Goal: Task Accomplishment & Management: Complete application form

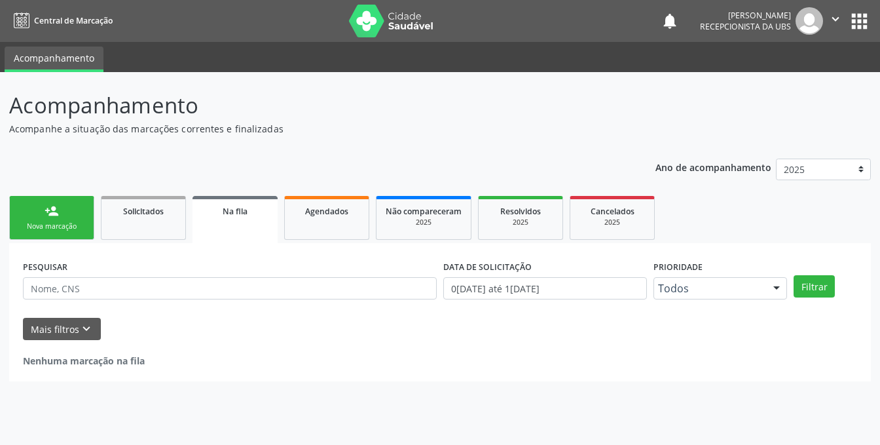
click at [57, 225] on div "Nova marcação" at bounding box center [51, 226] width 65 height 10
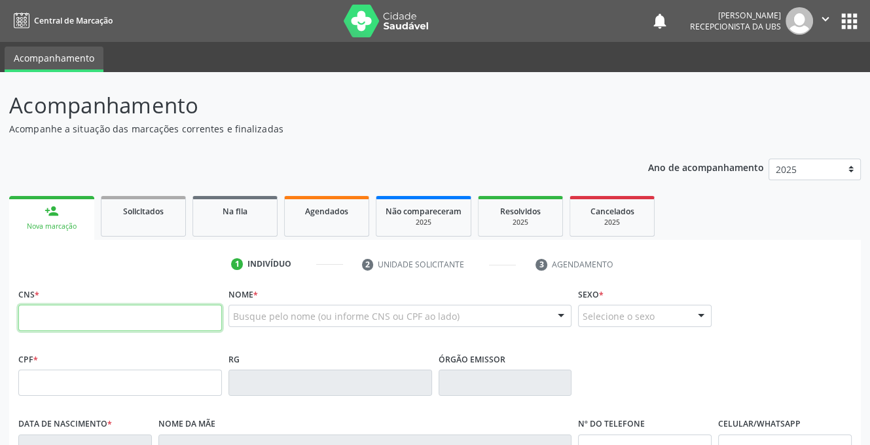
click at [51, 322] on input "text" at bounding box center [120, 318] width 204 height 26
type input "700 0083 3055 5407"
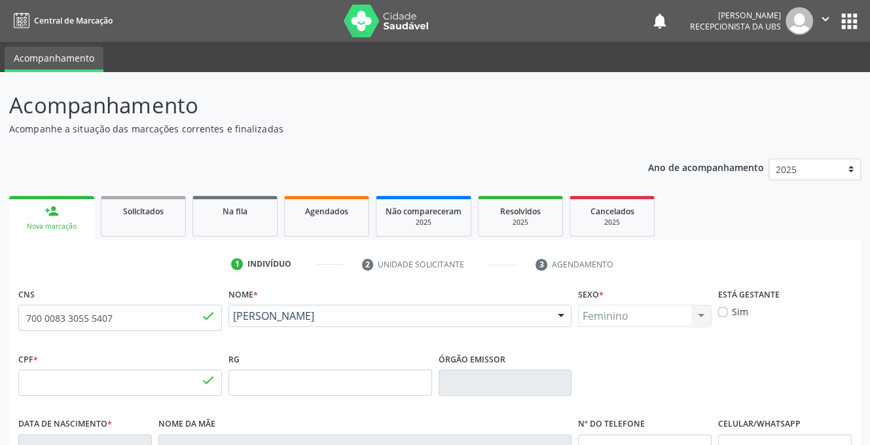
type input "118.129.014-70"
type input "27[DATE]"
type input "[PERSON_NAME] das Gracas Dias"
type input "[PHONE_NUMBER]"
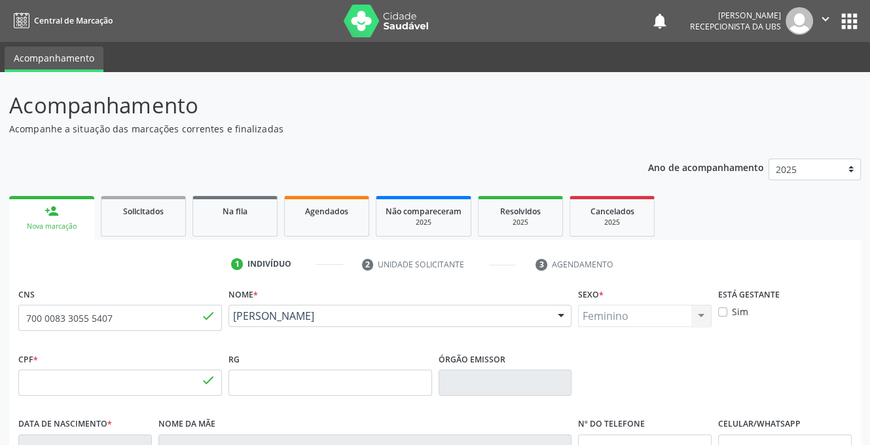
type input "252"
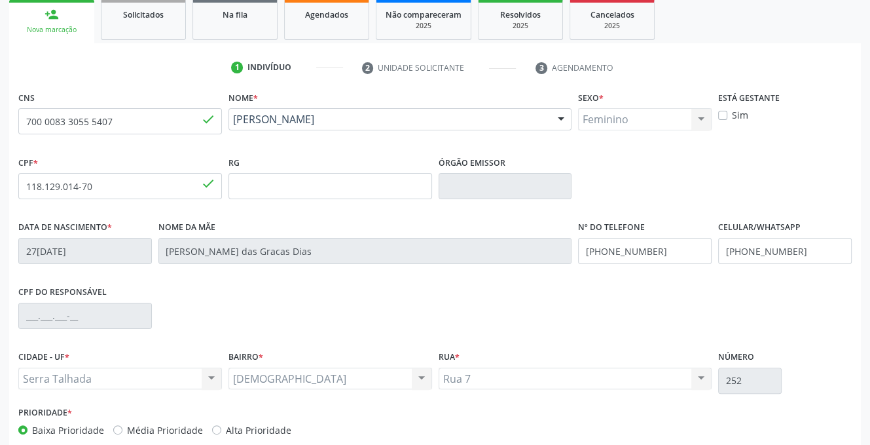
scroll to position [262, 0]
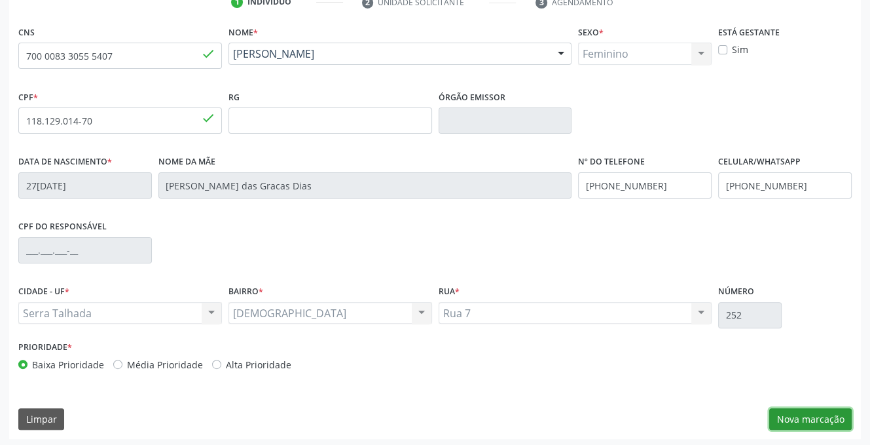
click at [798, 416] on button "Nova marcação" at bounding box center [811, 419] width 83 height 22
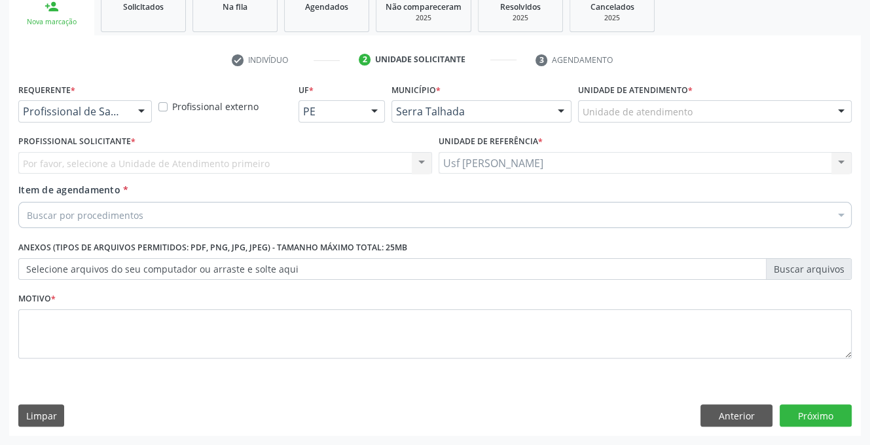
scroll to position [204, 0]
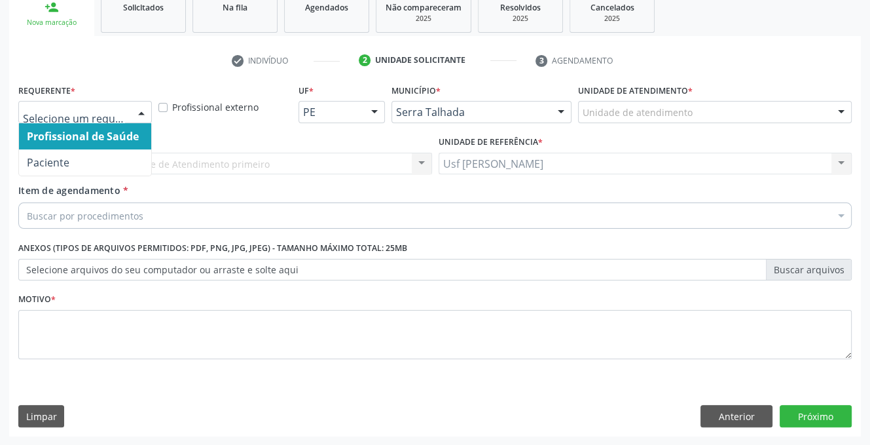
click at [139, 112] on div at bounding box center [142, 113] width 20 height 22
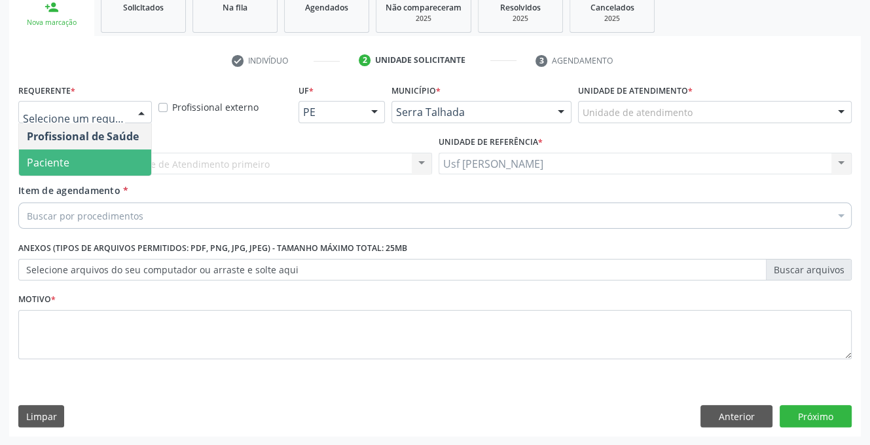
click at [86, 167] on span "Paciente" at bounding box center [85, 162] width 132 height 26
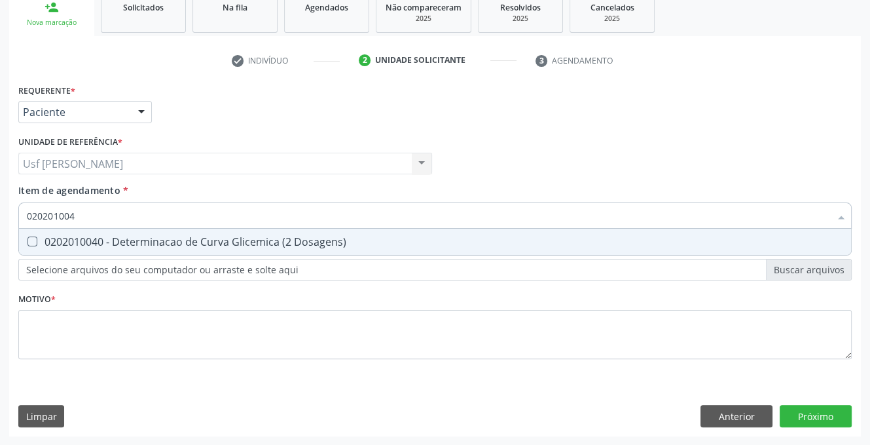
type input "0202010040"
click at [30, 237] on Dosagens\) at bounding box center [33, 241] width 10 height 10
click at [28, 237] on Dosagens\) "checkbox" at bounding box center [23, 241] width 9 height 9
checkbox Dosagens\) "true"
type input "02020100"
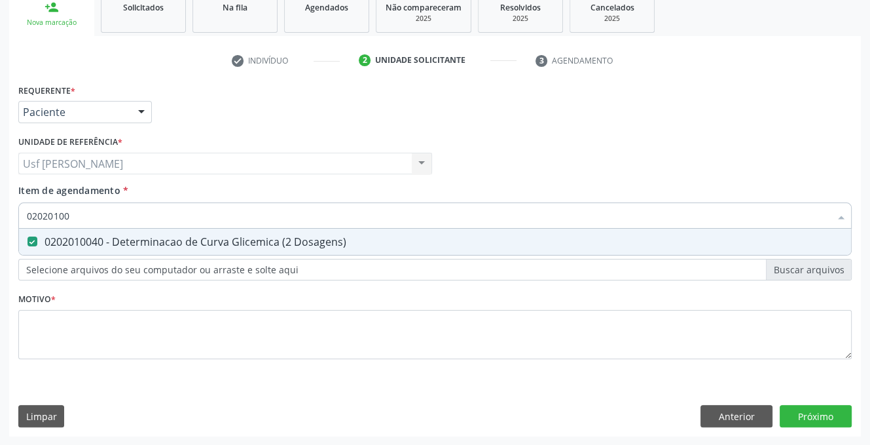
checkbox Dosagens\) "false"
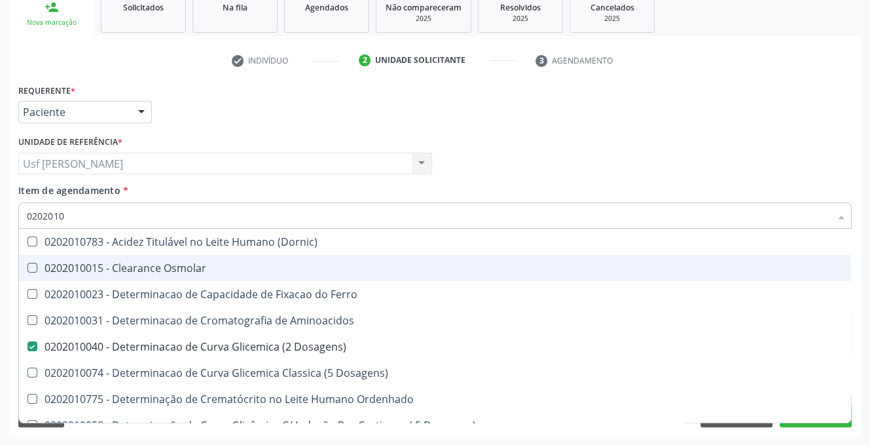
type input "020201"
checkbox Dosagens\) "false"
checkbox Ordenhado "true"
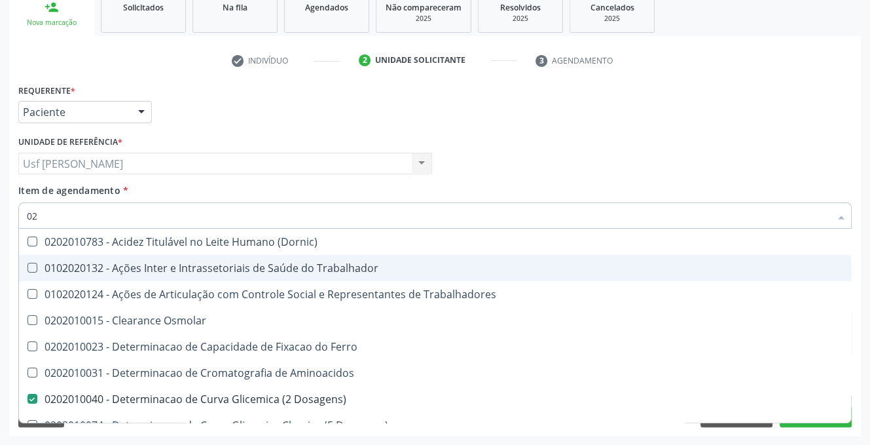
type input "0"
checkbox Dosagens\) "false"
checkbox Latica "false"
checkbox Glicose "false"
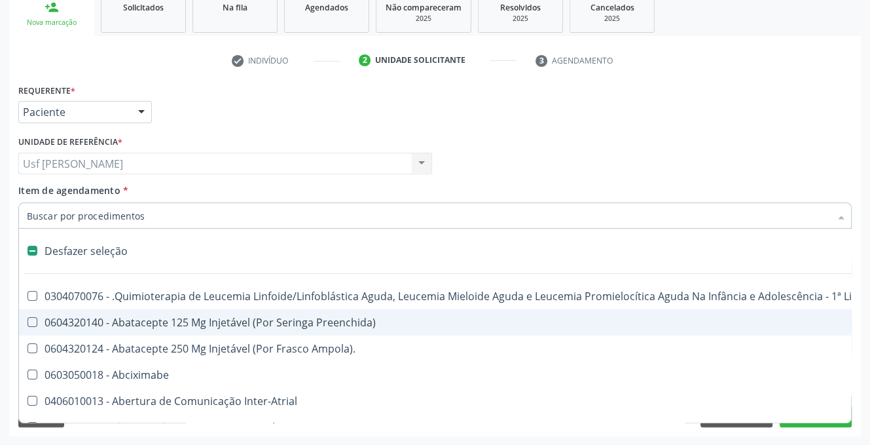
click at [71, 214] on input "Item de agendamento *" at bounding box center [429, 215] width 804 height 26
type input "02"
checkbox Infusão "true"
type input "020"
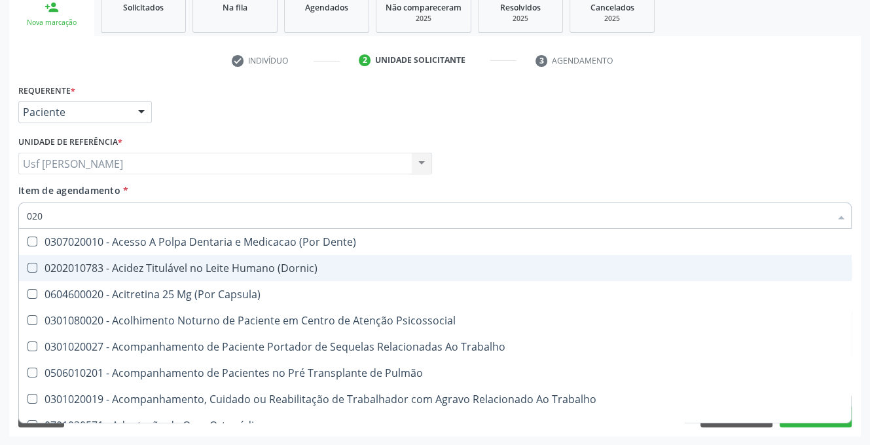
checkbox Dosagens\) "true"
checkbox 37Oc "false"
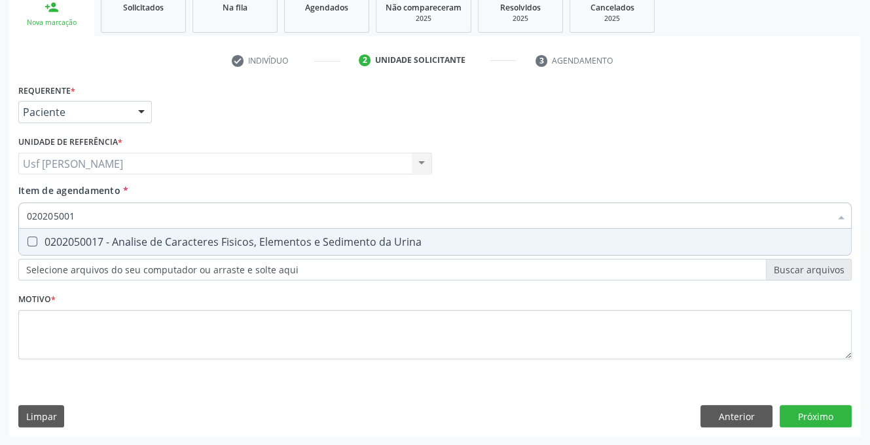
type input "0202050017"
click at [33, 235] on span "0202050017 - Analise de Caracteres Fisicos, Elementos e Sedimento da Urina" at bounding box center [435, 242] width 832 height 26
checkbox Urina "true"
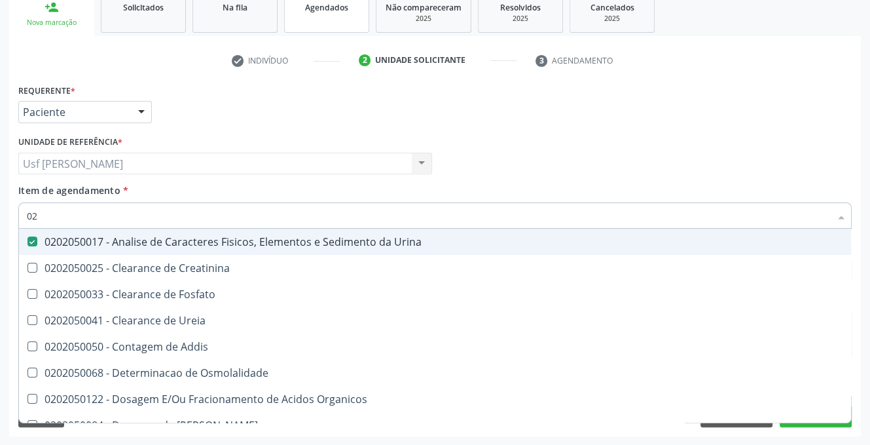
type input "0"
checkbox Urina "false"
checkbox Fosfato "false"
checkbox Urina "false"
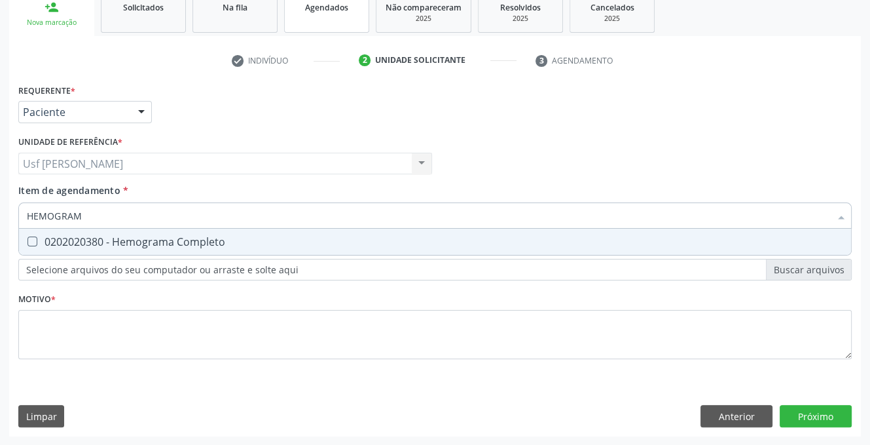
type input "HEMOGRAMA"
click at [34, 242] on Completo at bounding box center [33, 241] width 10 height 10
click at [28, 242] on Completo "checkbox" at bounding box center [23, 241] width 9 height 9
checkbox Completo "true"
type input "HEMOG"
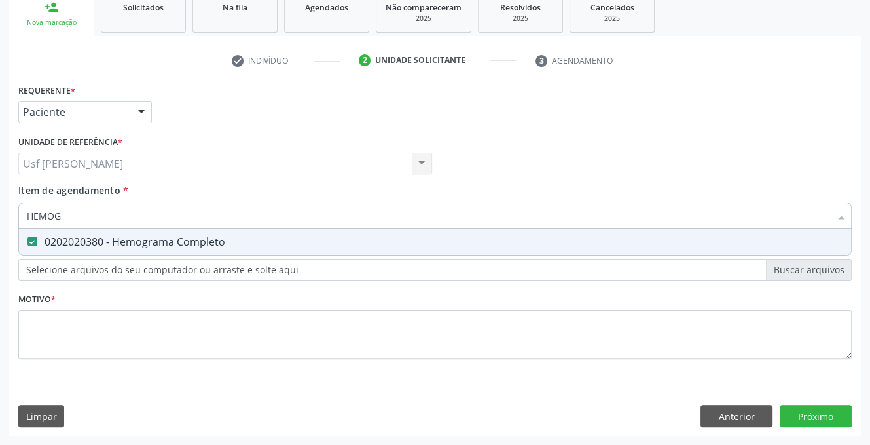
checkbox Completo "false"
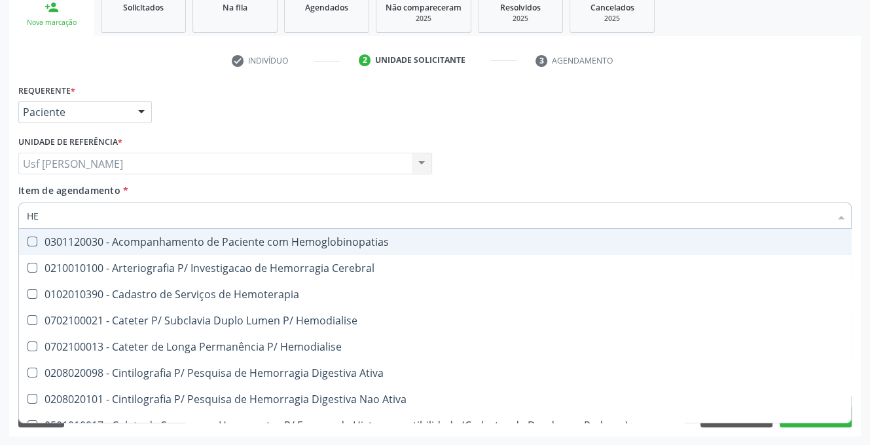
type input "H"
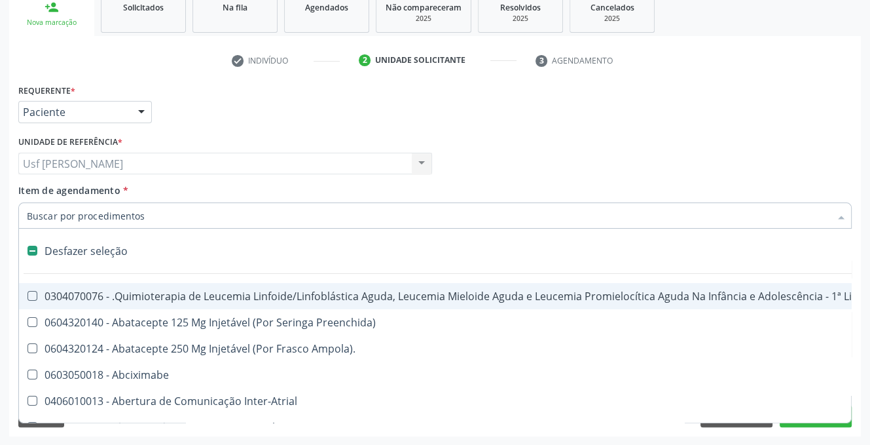
checkbox Aparentado "false"
checkbox Pâncreas "false"
type input "020"
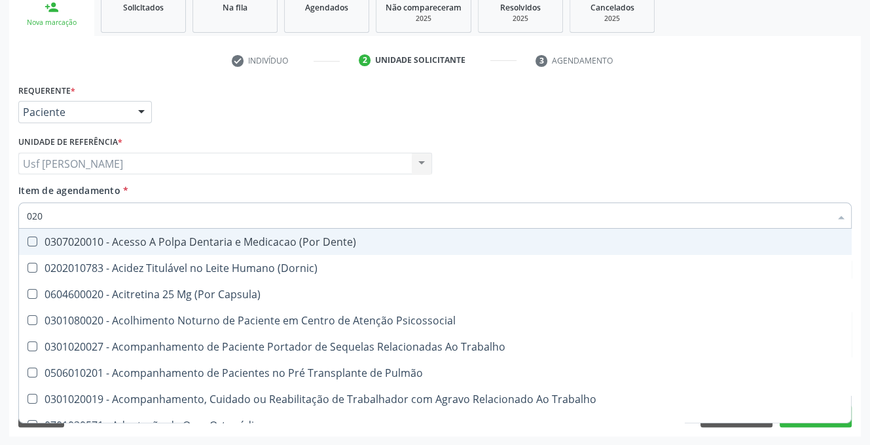
checkbox Urina "true"
checkbox Recombinante "false"
checkbox Paranasal "false"
checkbox Dosagens\) "true"
checkbox 37Oc "false"
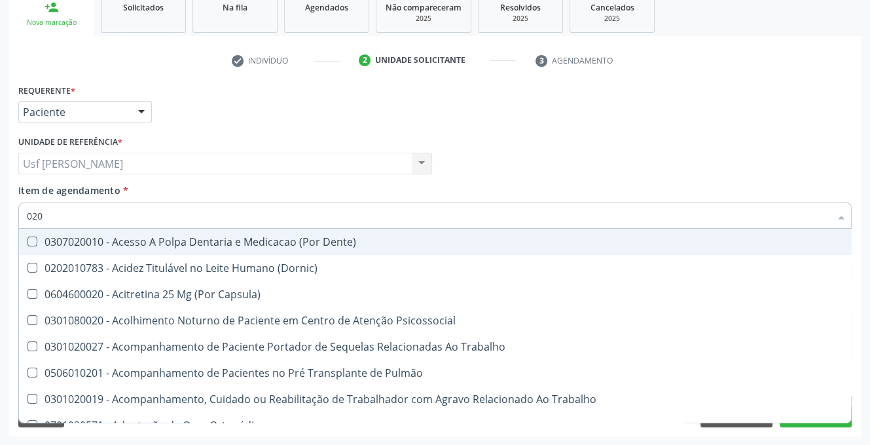
checkbox Completo "true"
type input "020203"
checkbox Capsula\) "false"
checkbox Urina "false"
checkbox Retrógrada "true"
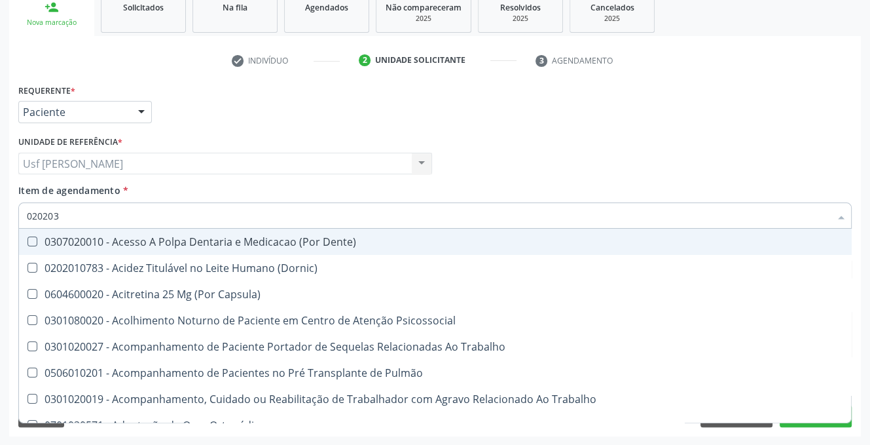
checkbox Coagulacao "false"
checkbox Arquitetura "false"
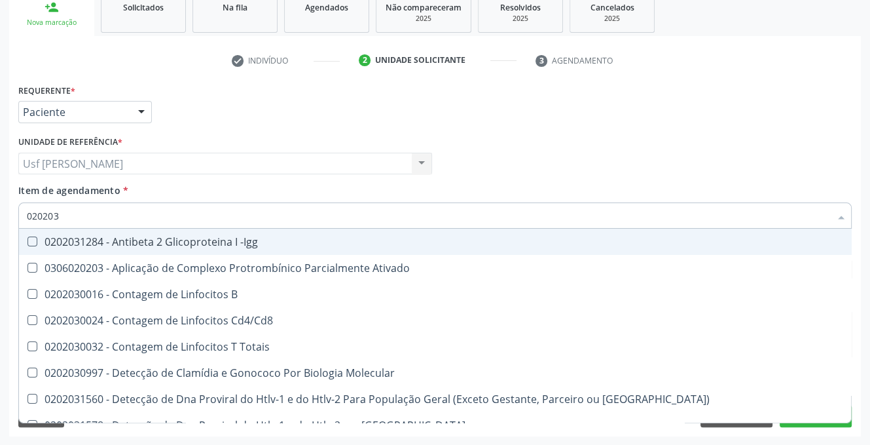
type input "0202030"
checkbox Completo "false"
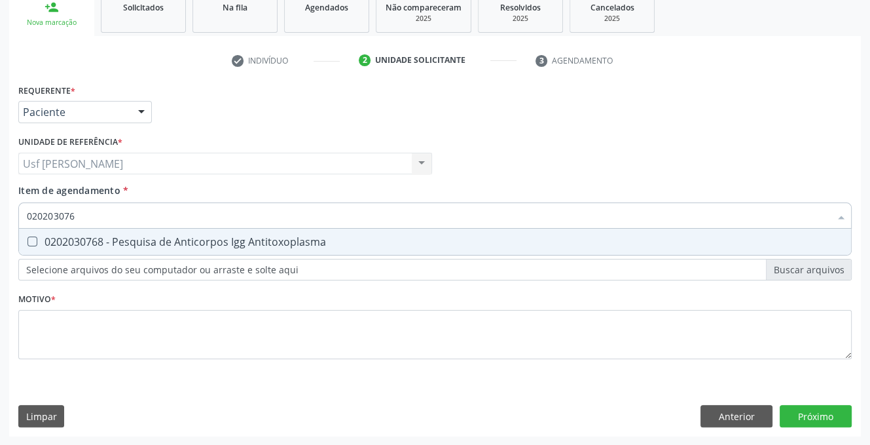
type input "0202030768"
click at [29, 240] on Antitoxoplasma at bounding box center [33, 241] width 10 height 10
click at [28, 240] on Antitoxoplasma "checkbox" at bounding box center [23, 241] width 9 height 9
checkbox Antitoxoplasma "true"
type input "02020307"
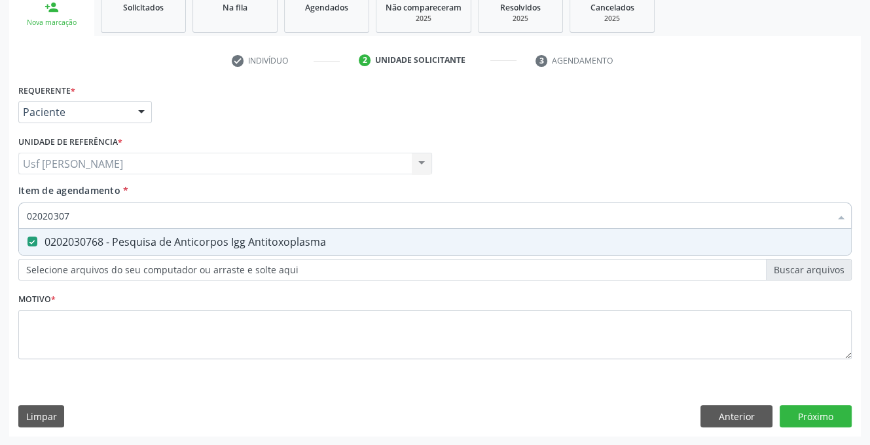
checkbox Antitoxoplasma "false"
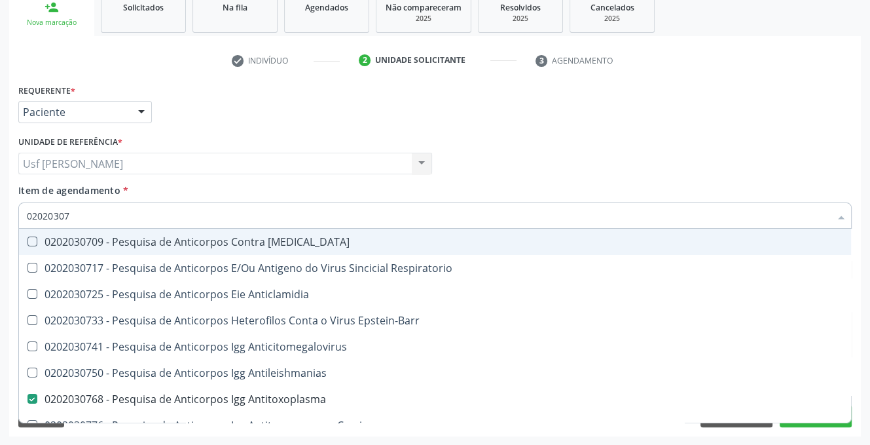
type input "0202030"
checkbox Antitoxoplasma "false"
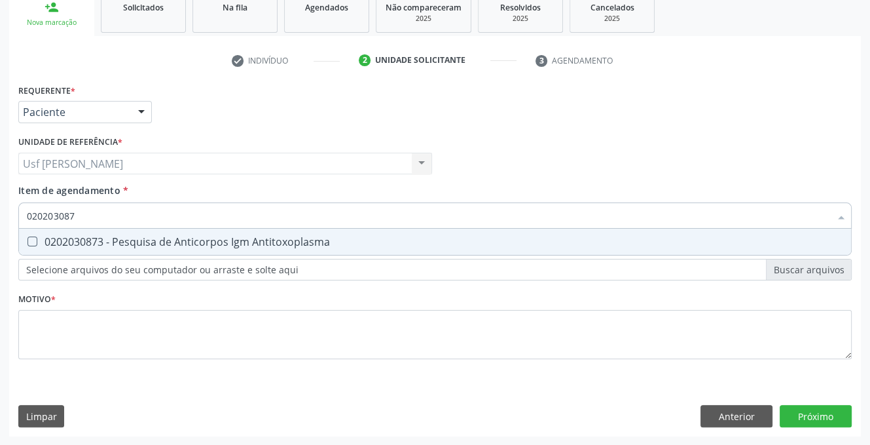
type input "0202030873"
click at [29, 240] on Antitoxoplasma at bounding box center [33, 241] width 10 height 10
click at [28, 240] on Antitoxoplasma "checkbox" at bounding box center [23, 241] width 9 height 9
checkbox Antitoxoplasma "true"
type input "02020308"
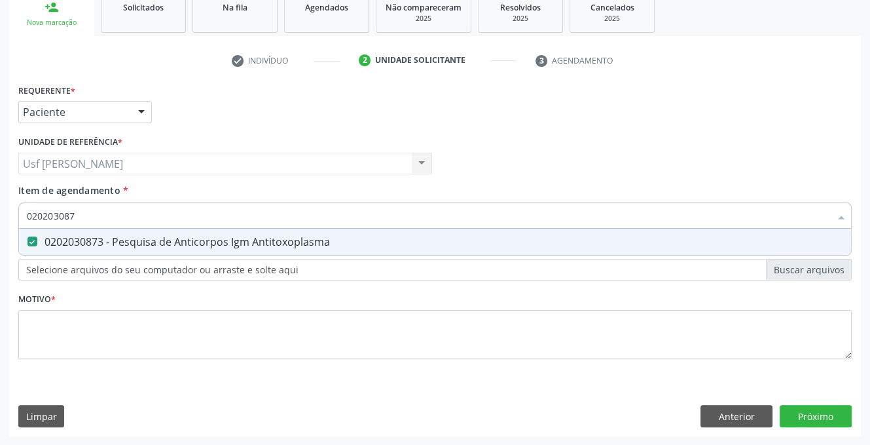
checkbox Antitoxoplasma "false"
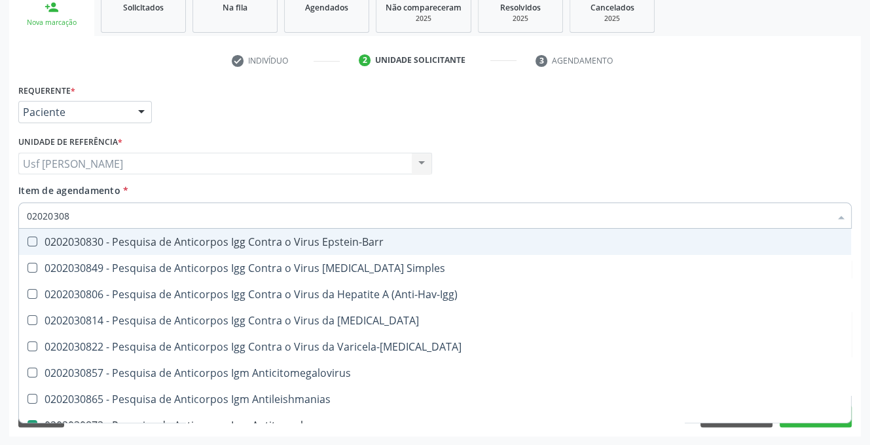
type input "0202030"
checkbox Antitoxoplasma "false"
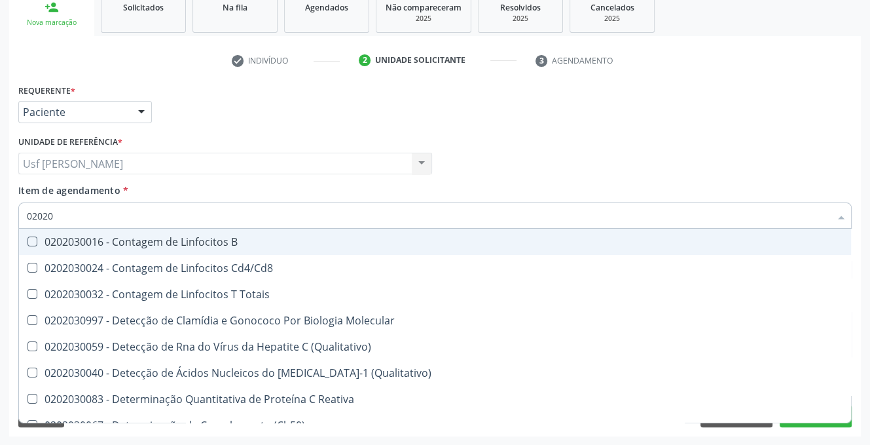
type input "0202"
checkbox Totais "true"
checkbox Antiglomerulo "false"
checkbox Langerhans "false"
checkbox \(Anti-Hbe\) "true"
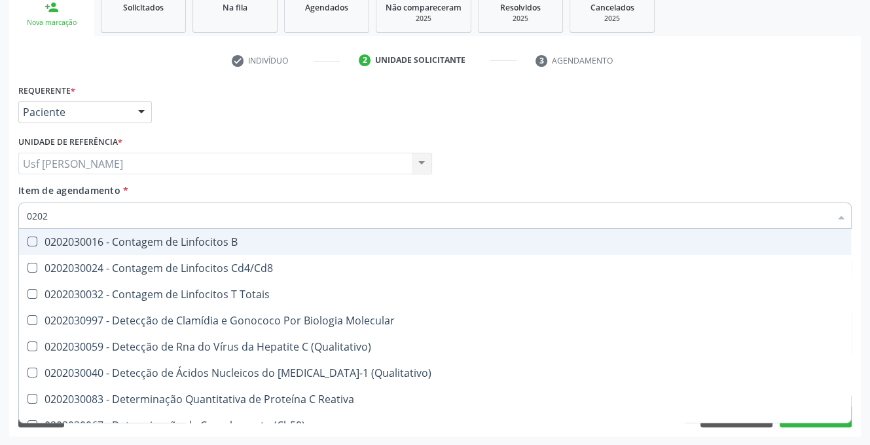
checkbox Antitoxoplasma "false"
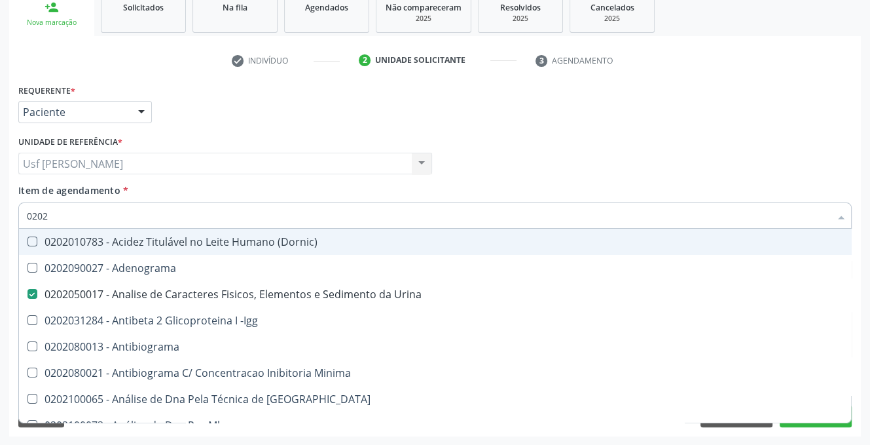
type input "02020"
checkbox Parceria\) "true"
checkbox Dosagens\) "false"
checkbox Zinco "true"
checkbox Completo "false"
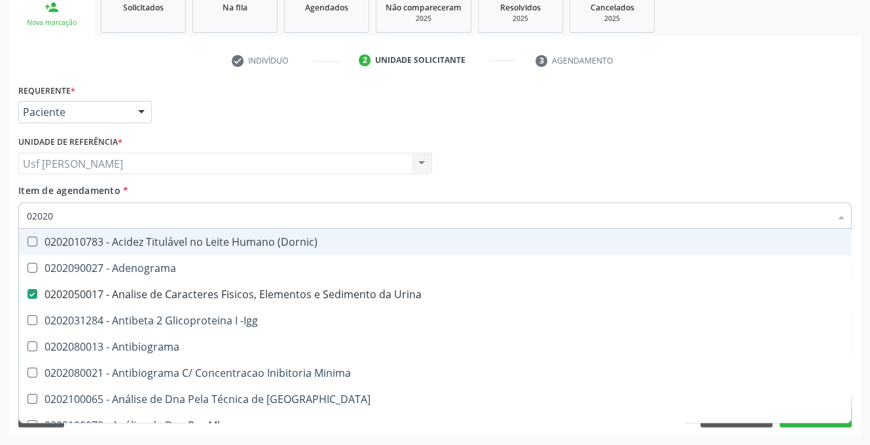
checkbox Carini "true"
checkbox Parceria\) "true"
checkbox Antitoxoplasma "false"
type input "020208"
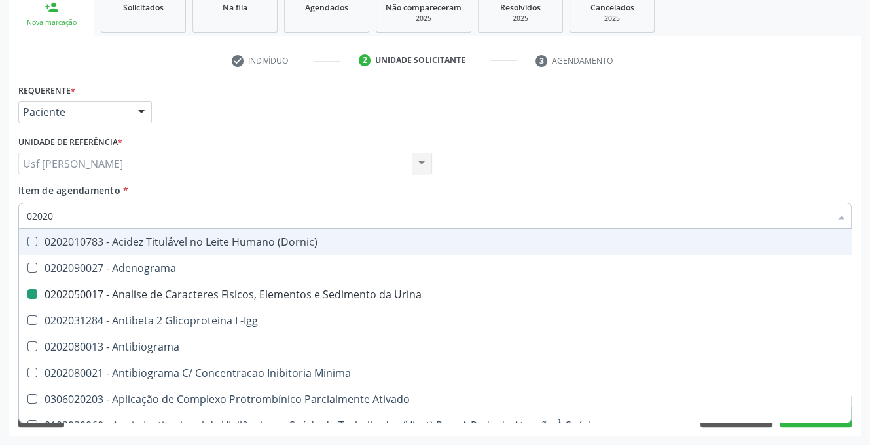
checkbox Urina "false"
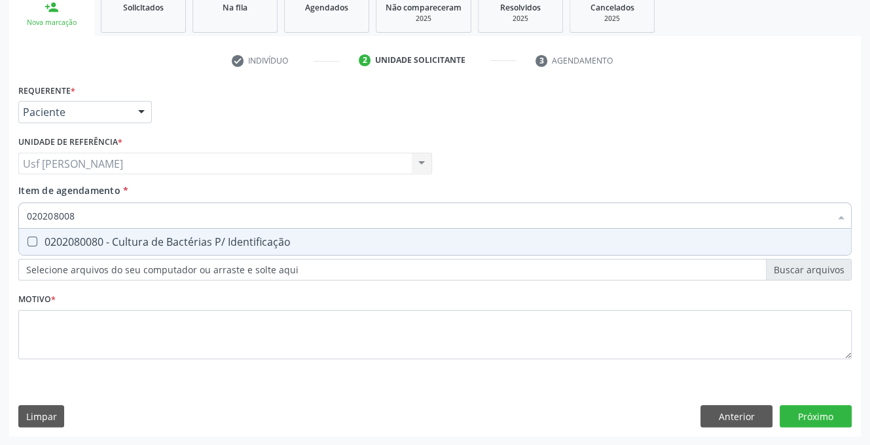
type input "0202080080"
click at [29, 240] on Identificação at bounding box center [33, 241] width 10 height 10
click at [28, 240] on Identificação "checkbox" at bounding box center [23, 241] width 9 height 9
checkbox Identificação "true"
type input "02020800"
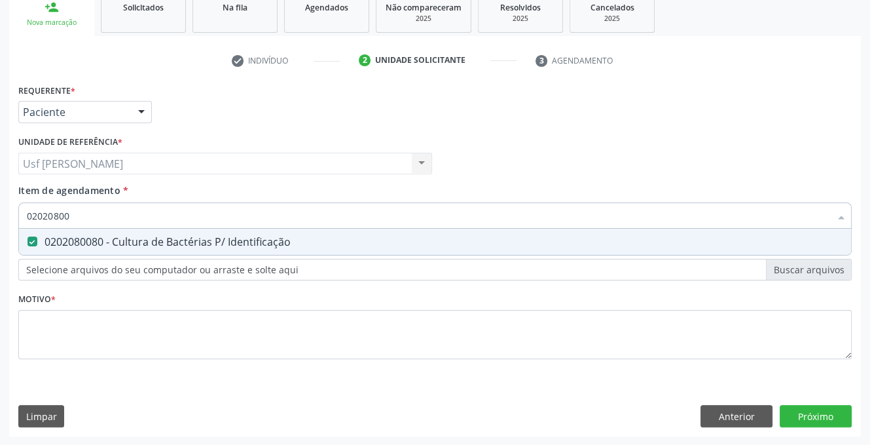
checkbox Identificação "false"
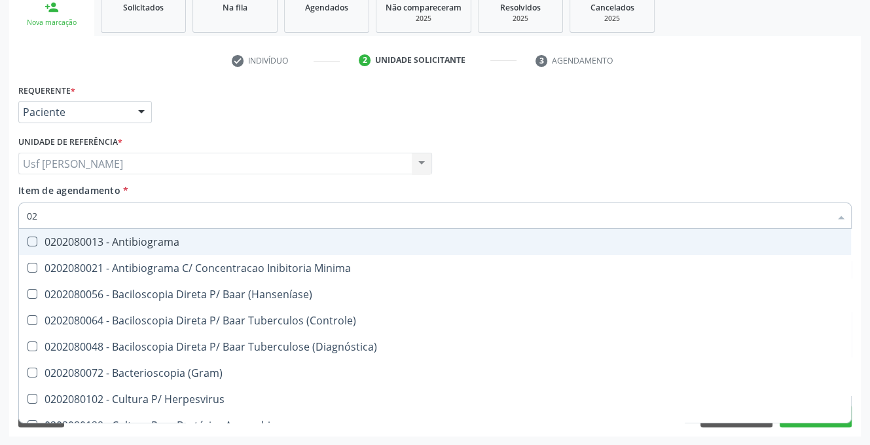
type input "0"
checkbox \(Hanseníase\) "false"
checkbox Identificação "false"
checkbox Micobacterias "false"
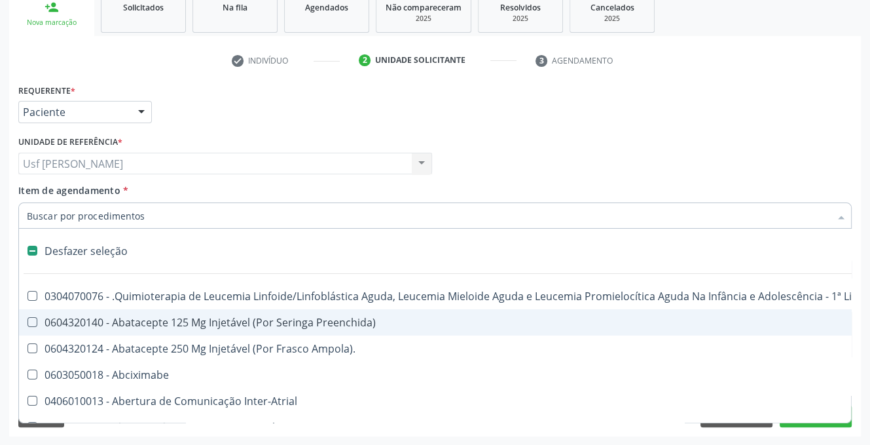
click at [466, 327] on div "0604320140 - Abatacepte 125 Mg Injetável (Por Seringa Preenchida)" at bounding box center [537, 322] width 1020 height 10
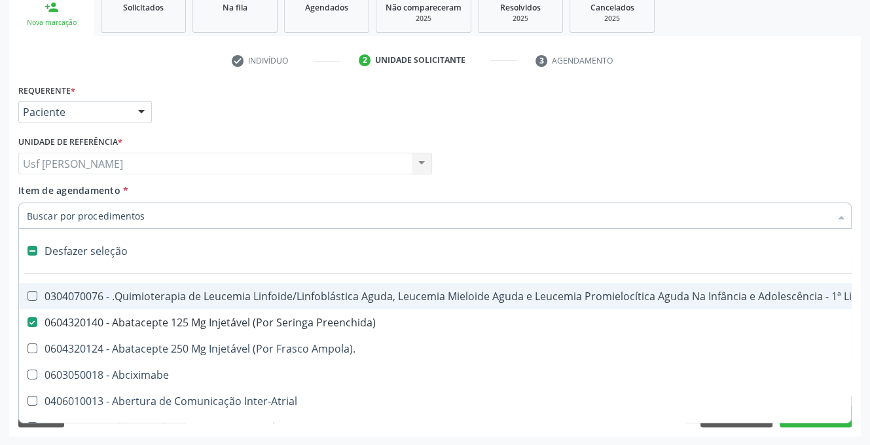
click at [136, 261] on div "Desfazer seleção" at bounding box center [536, 251] width 1035 height 26
checkbox Preenchida\) "false"
checkbox Urina "false"
click at [31, 253] on label at bounding box center [33, 251] width 10 height 10
click at [75, 215] on input "Item de agendamento *" at bounding box center [429, 215] width 804 height 26
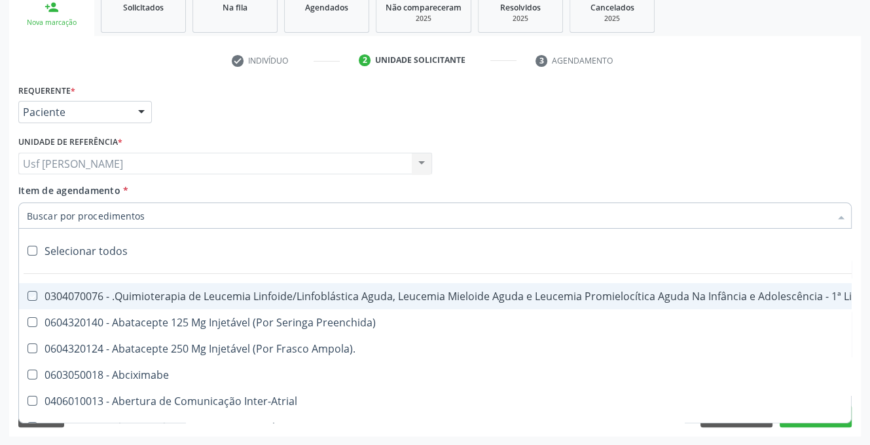
checkbox input "true"
checkbox Manutenção "true"
checkbox Preenchida\) "true"
checkbox Ampola\)\ "true"
checkbox Abciximabe "true"
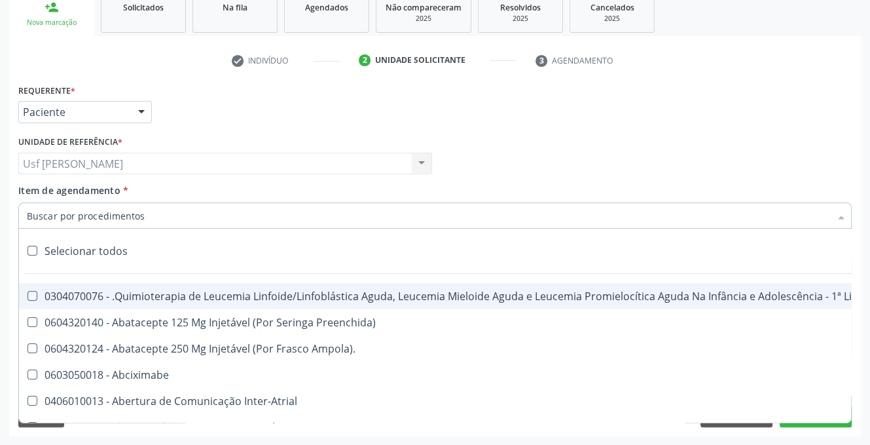
checkbox Inter-Atrial "true"
checkbox Valvar "true"
checkbox Adolescente\) "true"
checkbox Valvar "true"
checkbox Adolescente\) "true"
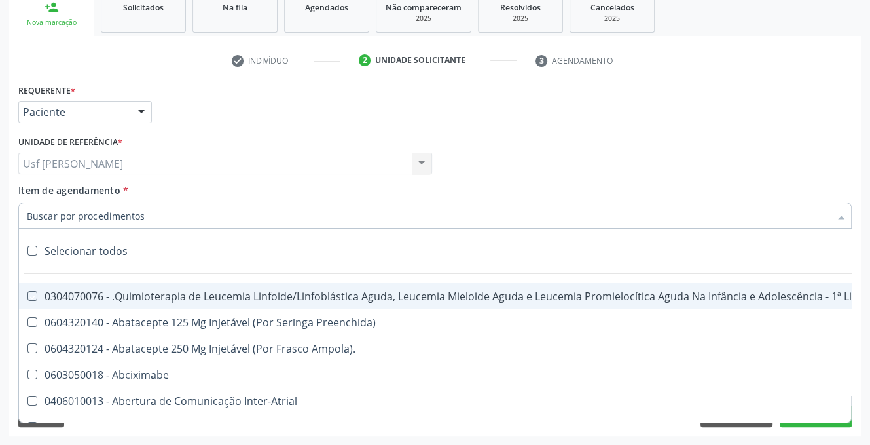
checkbox Paciente\) "true"
checkbox Dente\) "true"
checkbox Comprimido\) "true"
checkbox \(Dornic\) "true"
checkbox Capsula\) "true"
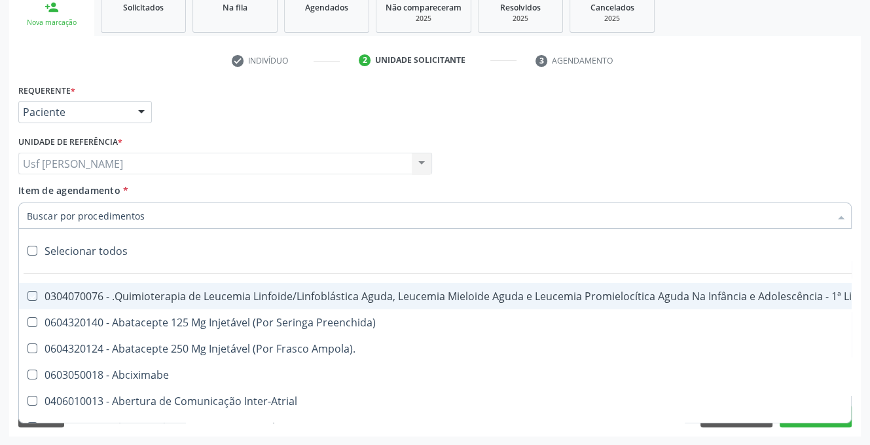
checkbox Capsula\) "true"
checkbox Psicossocial "true"
checkbox Risco "true"
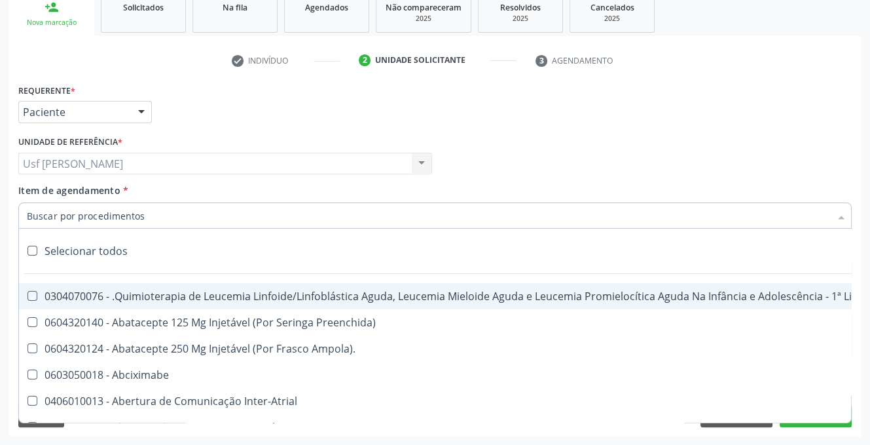
checkbox Lei "true"
checkbox Psicossocial "true"
checkbox Diálise "true"
checkbox Reabilitação "true"
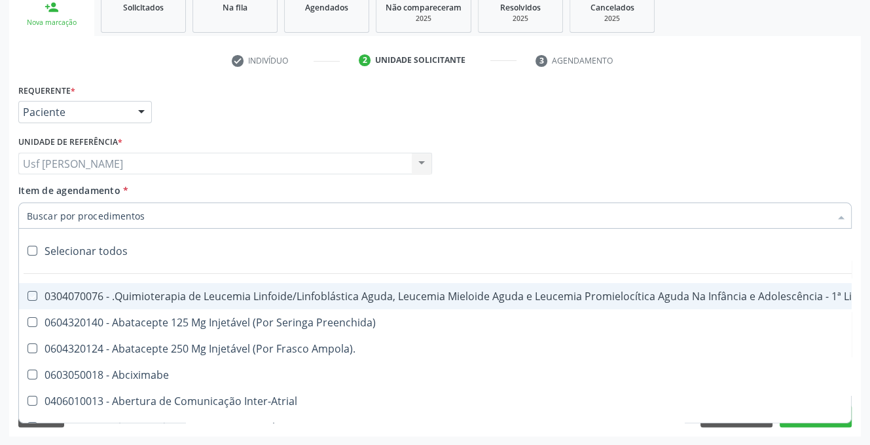
checkbox Reabilitacao "true"
checkbox \(Uai\)\ "true"
checkbox Fígado "true"
checkbox Pulmão "true"
checkbox Rim "true"
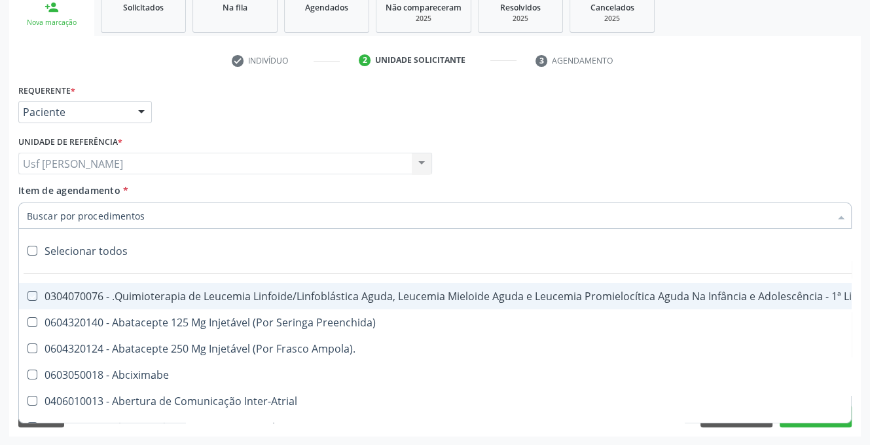
checkbox Coclear "true"
checkbox Queimado "true"
checkbox Bilateral "true"
checkbox Queimado "true"
checkbox Trabalho "true"
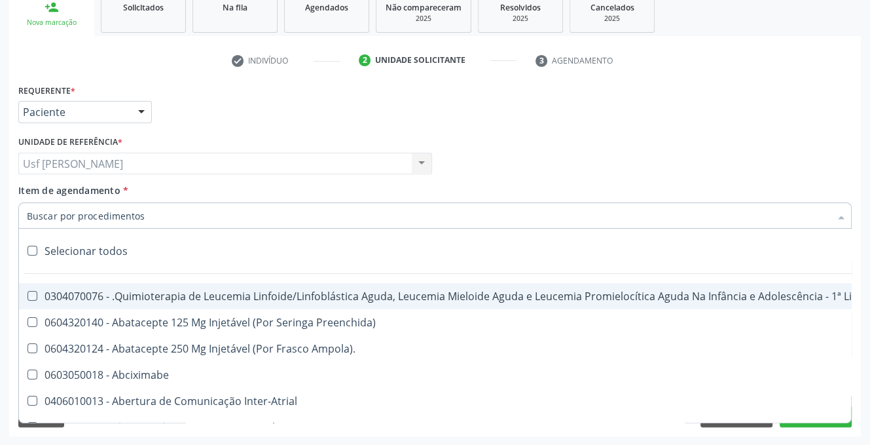
checkbox Coração "true"
checkbox Cornea "true"
checkbox Fígado "true"
checkbox Aparentado "true"
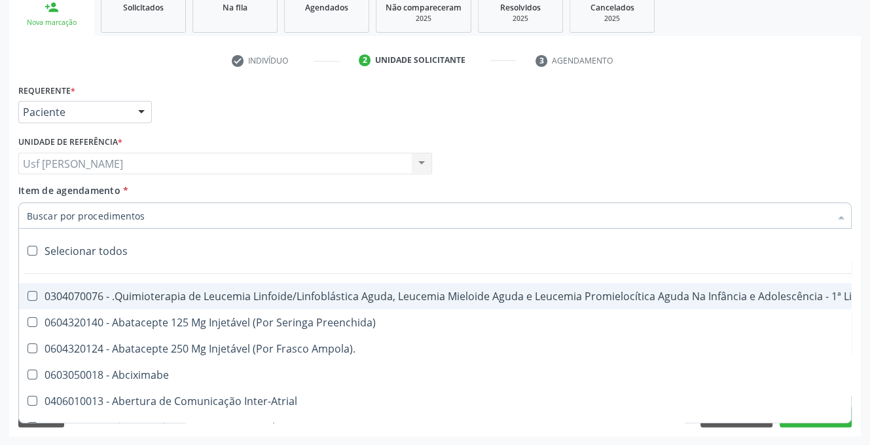
checkbox Autogênico "true"
checkbox Pulmão "true"
checkbox Pâncreas "true"
checkbox Rim "true"
checkbox Multiprofissional "true"
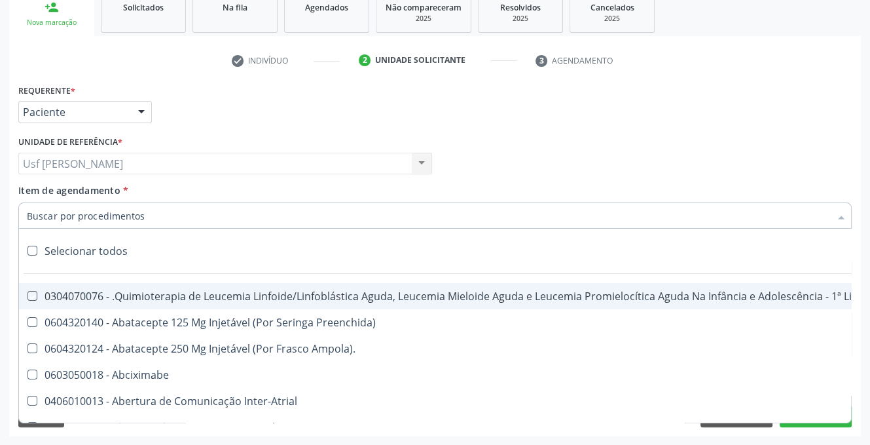
checkbox Multiprofissional "true"
checkbox Fenilcetonúria "true"
checkbox Cística "true"
checkbox Hemoglobinopatias "true"
checkbox Congênito "true"
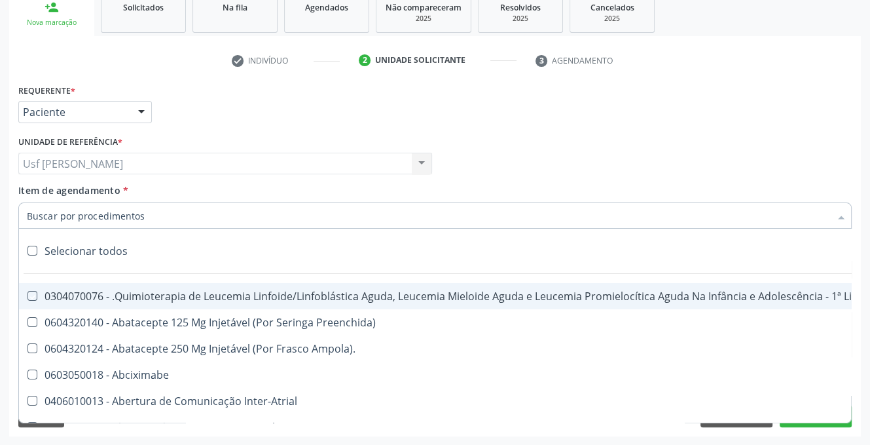
checkbox Coclear "true"
checkbox Osso "true"
checkbox Alternativa "true"
checkbox Terapeutica\) "true"
checkbox Nutricional "true"
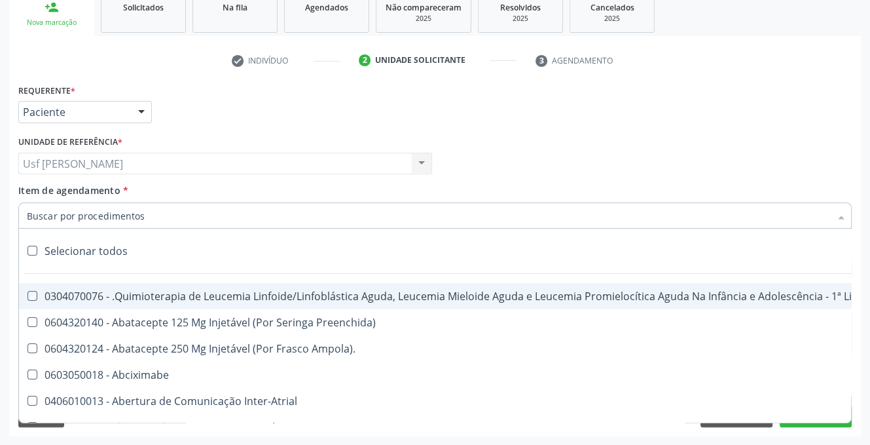
checkbox Bloco "true"
checkbox Coração "true"
checkbox Fígado "true"
checkbox Pulmão "true"
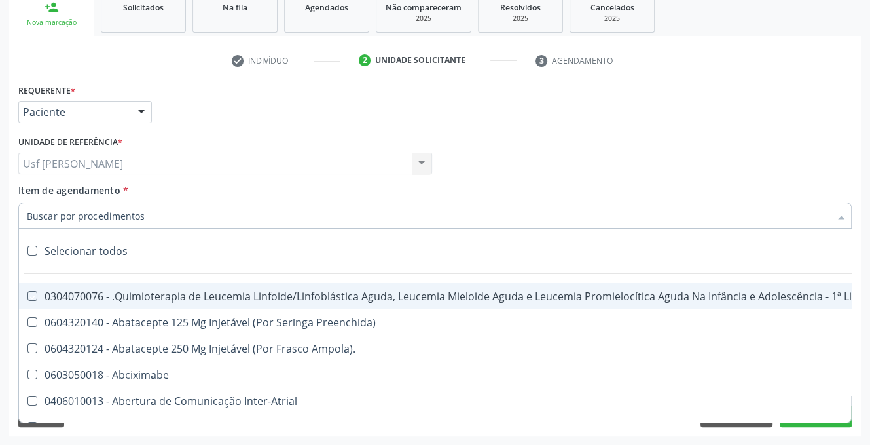
checkbox Pâncreas "true"
checkbox Rim "true"
checkbox \(Uaa\)\ "true"
checkbox Terapêuticas\)\ "true"
checkbox Psicossocial "true"
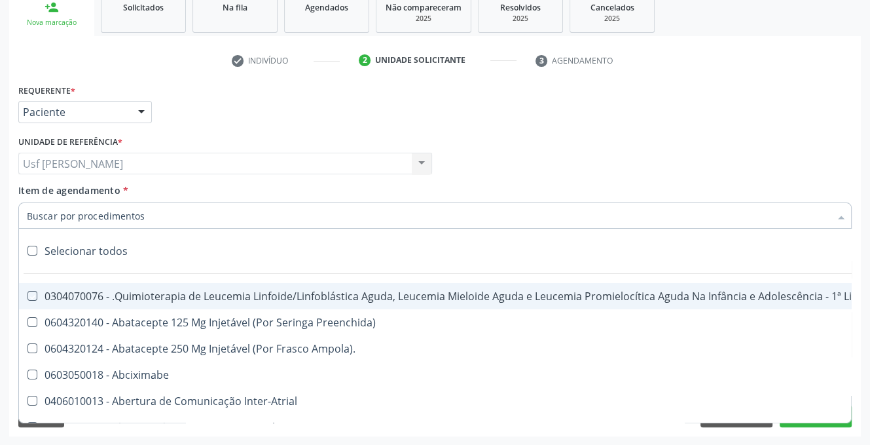
checkbox Complicada "true"
checkbox Tonometria "true"
checkbox Paciente\/Mês "true"
checkbox Biotinidase "true"
checkbox Congênita\ "true"
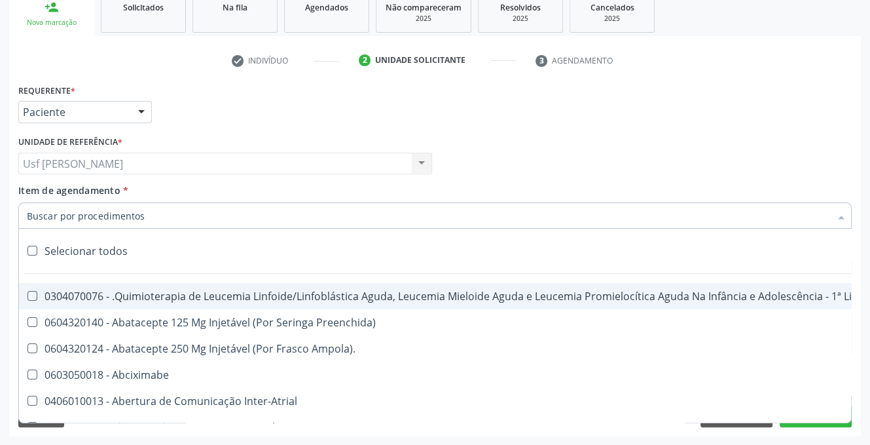
checkbox Clínico "true"
checkbox Pós-Operatório "true"
checkbox Trabalho "true"
checkbox Genético "true"
checkbox Preenchida\) "true"
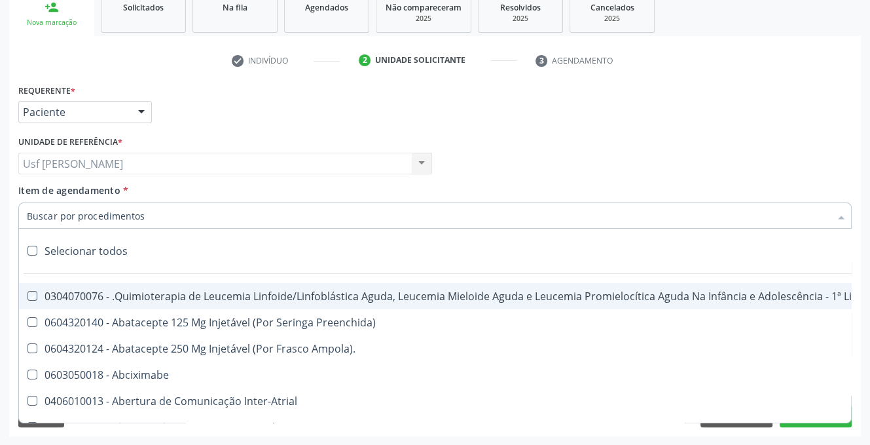
checkbox A\) "true"
checkbox Ampola\) "true"
checkbox Preenchida\) "true"
checkbox B\) "true"
checkbox Rodas "true"
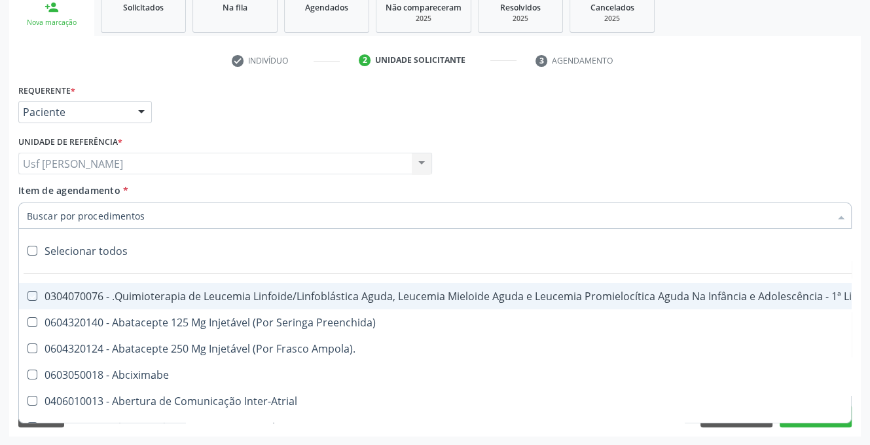
checkbox Quadril "true"
checkbox Tronco "true"
checkbox Locomoção "true"
checkbox Oftalmológica "true"
checkbox Ortopédica "true"
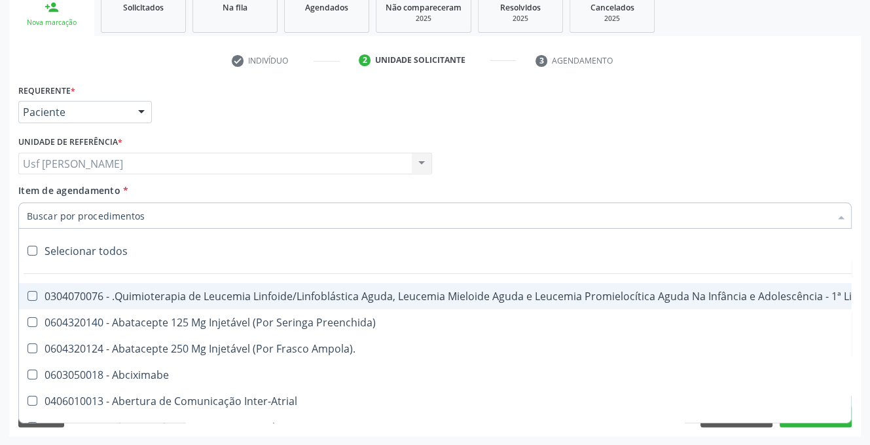
checkbox Dentária "true"
checkbox Rodas "true"
checkbox Adenograma "true"
checkbox Adenoidectomia "true"
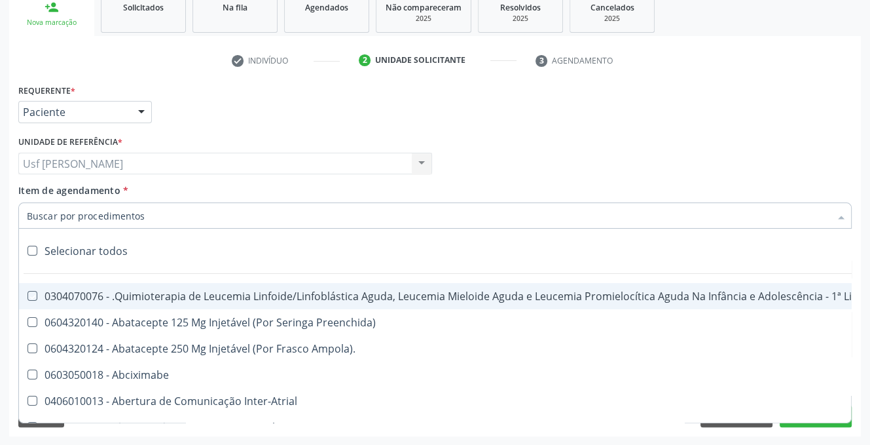
checkbox Deficiência "true"
checkbox Crianças "true"
checkbox I\) "true"
checkbox Especializada\ "true"
checkbox Medicamento\(S\) "true"
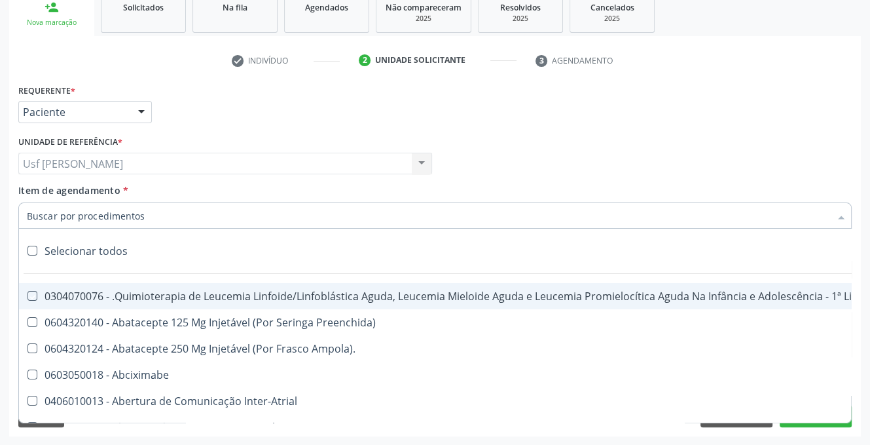
checkbox Parenteral\) "true"
checkbox Endovenosa "true"
checkbox Intramuscular "true"
checkbox Oral "true"
checkbox \(Sc\) "true"
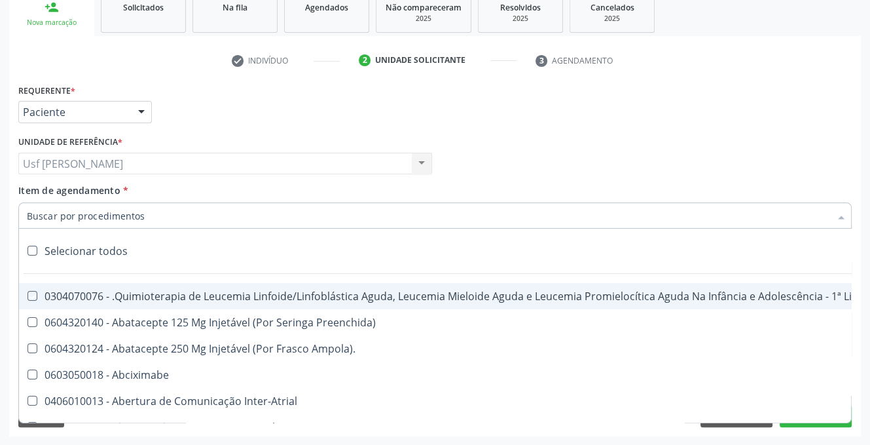
checkbox Sífilis "true"
checkbox A "true"
checkbox Terapeutica "true"
checkbox Arterial "true"
checkbox Temperatura "true"
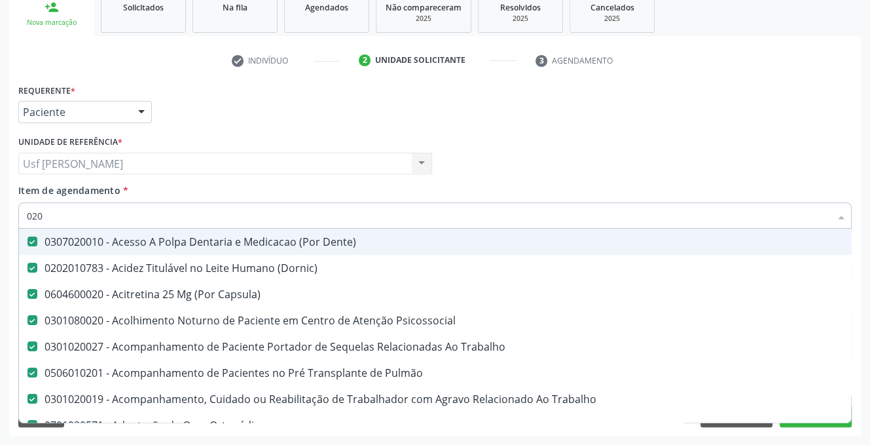
click at [52, 237] on div "0307020010 - Acesso A Polpa Dentaria e Medicacao (Por Dente)" at bounding box center [471, 241] width 889 height 10
click at [31, 238] on Dente\) at bounding box center [33, 241] width 10 height 10
click at [28, 238] on Dente\) "checkbox" at bounding box center [23, 241] width 9 height 9
click at [31, 238] on Dente\) at bounding box center [33, 241] width 10 height 10
click at [28, 238] on Dente\) "checkbox" at bounding box center [23, 241] width 9 height 9
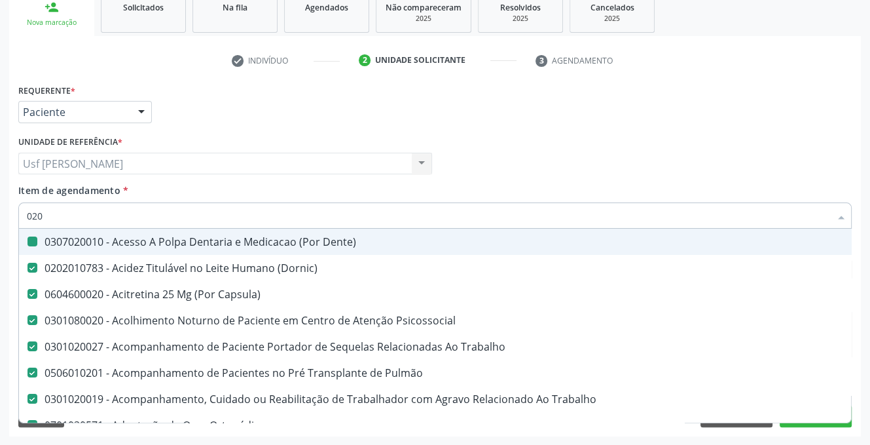
click at [31, 238] on Dente\) at bounding box center [33, 241] width 10 height 10
click at [28, 238] on Dente\) "checkbox" at bounding box center [23, 241] width 9 height 9
click at [73, 209] on input "020" at bounding box center [429, 215] width 804 height 26
click at [161, 209] on input "020" at bounding box center [429, 215] width 804 height 26
click at [69, 209] on input "Item de agendamento *" at bounding box center [429, 215] width 804 height 26
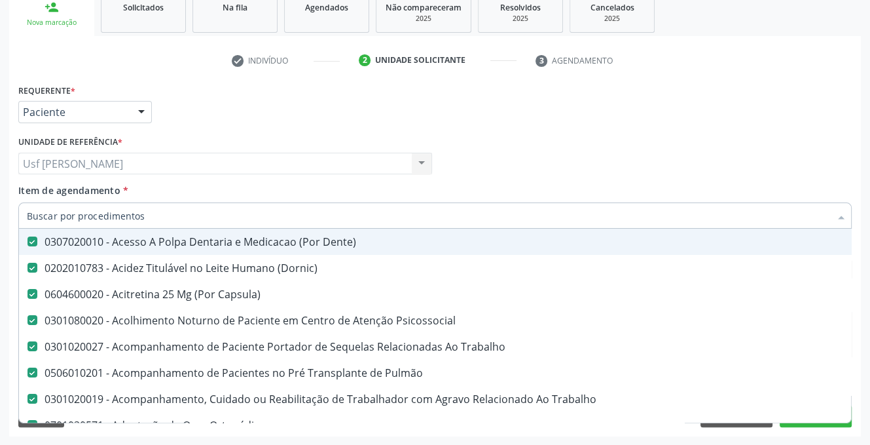
click at [69, 209] on input "Item de agendamento *" at bounding box center [429, 215] width 804 height 26
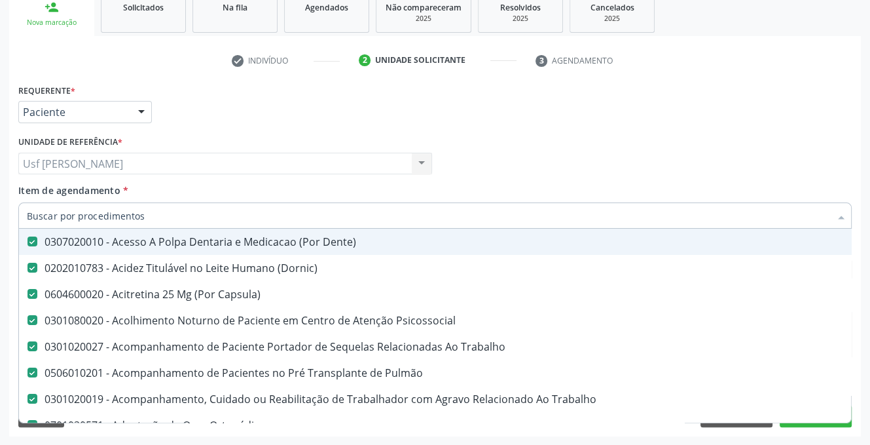
click at [69, 209] on input "Item de agendamento *" at bounding box center [429, 215] width 804 height 26
click at [3, 222] on div "Acompanhamento Acompanhe a situação das marcações correntes e finalizadas Relat…" at bounding box center [435, 156] width 870 height 577
click at [51, 220] on input "Item de agendamento *" at bounding box center [429, 215] width 804 height 26
click at [64, 212] on input "Item de agendamento *" at bounding box center [429, 215] width 804 height 26
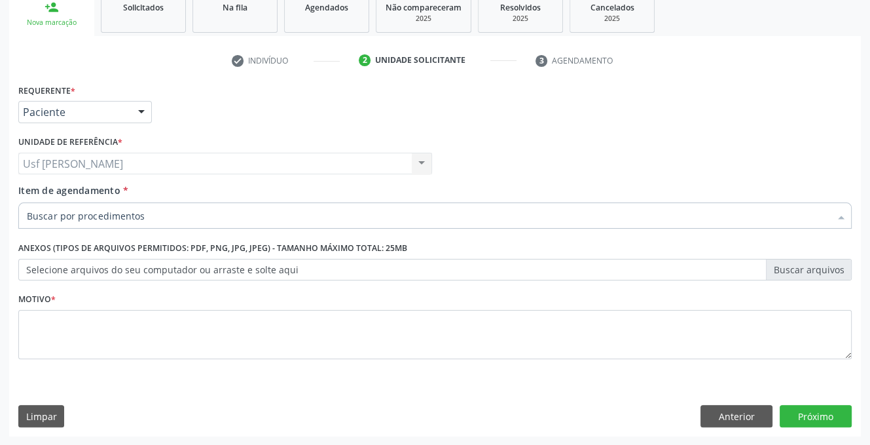
click at [60, 220] on input "Item de agendamento *" at bounding box center [429, 215] width 804 height 26
click at [24, 273] on li "Selecionados" at bounding box center [536, 281] width 1035 height 35
click at [29, 265] on li "Selecionados" at bounding box center [536, 281] width 1035 height 35
click at [34, 280] on li "Selecionados" at bounding box center [536, 281] width 1035 height 35
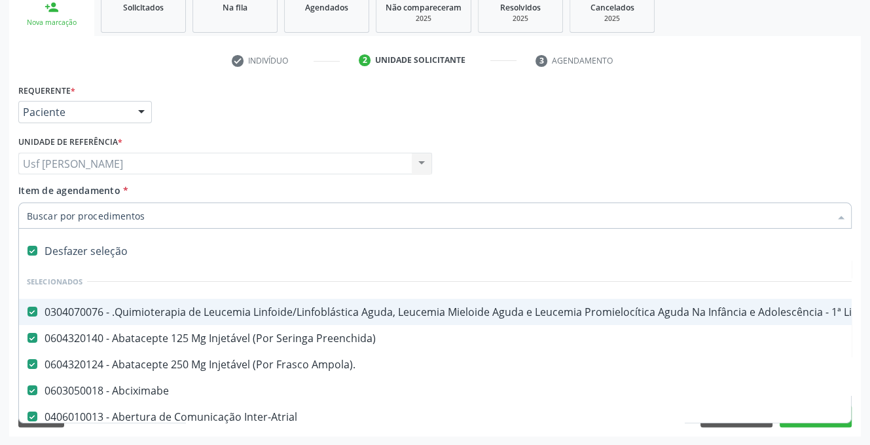
click at [31, 254] on label at bounding box center [33, 251] width 10 height 10
click at [33, 251] on label at bounding box center [33, 251] width 10 height 10
click at [42, 219] on input "Item de agendamento *" at bounding box center [429, 215] width 804 height 26
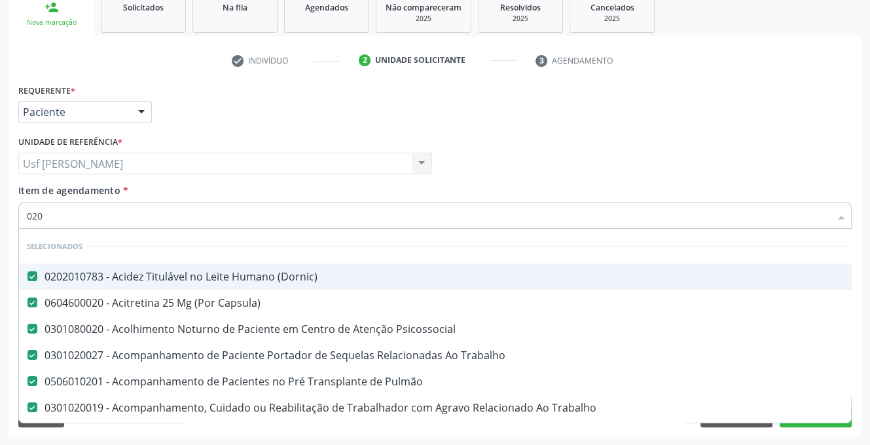
click at [32, 250] on li "Selecionados" at bounding box center [471, 246] width 905 height 35
click at [30, 252] on li "Selecionados" at bounding box center [471, 246] width 905 height 35
click at [24, 248] on li "Selecionados" at bounding box center [471, 246] width 905 height 35
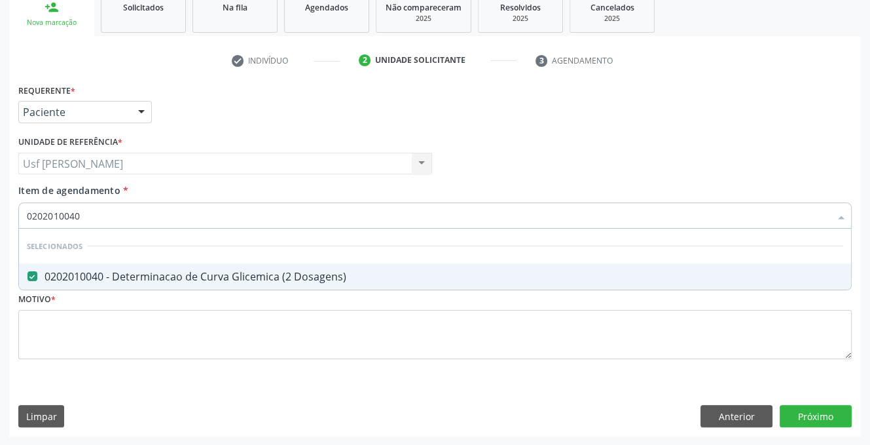
click at [65, 277] on div "0202010040 - Determinacao de Curva Glicemica (2 Dosagens)" at bounding box center [435, 276] width 817 height 10
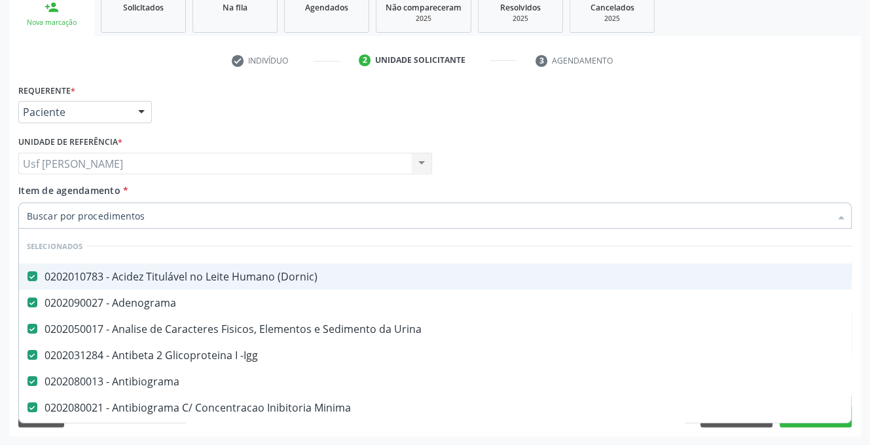
click at [27, 263] on li "Selecionados" at bounding box center [528, 246] width 1018 height 35
click at [27, 289] on span "0202010783 - Acidez Titulável no Leite Humano (Dornic)" at bounding box center [528, 276] width 1018 height 26
click at [33, 289] on span "0202010783 - Acidez Titulável no Leite Humano (Dornic)" at bounding box center [528, 276] width 1018 height 26
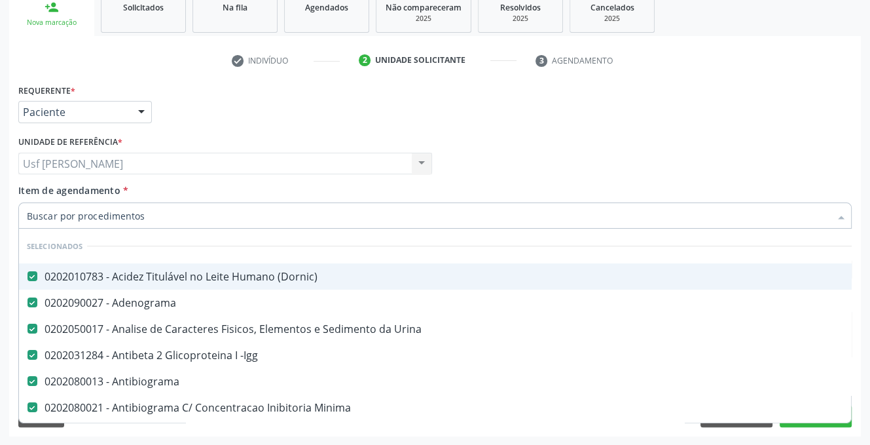
click at [33, 289] on span "0202010783 - Acidez Titulável no Leite Humano (Dornic)" at bounding box center [528, 276] width 1018 height 26
